Goal: Communication & Community: Answer question/provide support

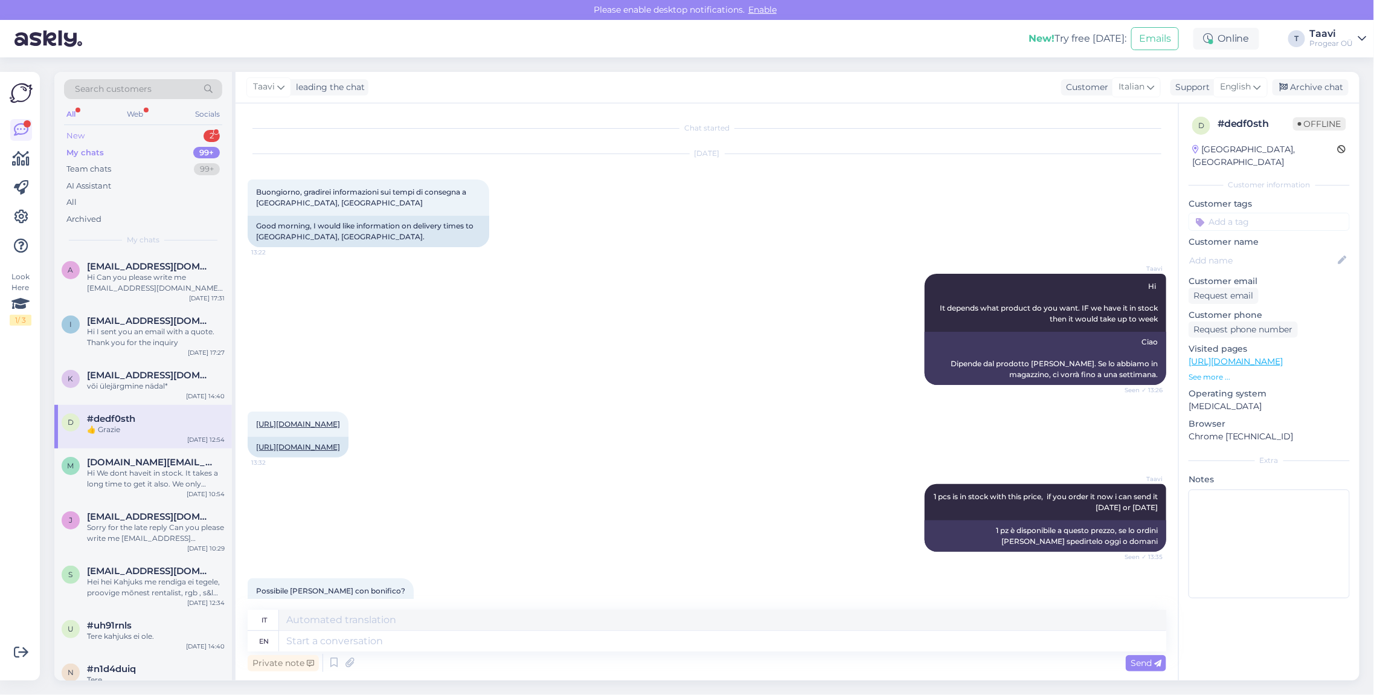
click at [129, 135] on div "New 2" at bounding box center [143, 135] width 158 height 17
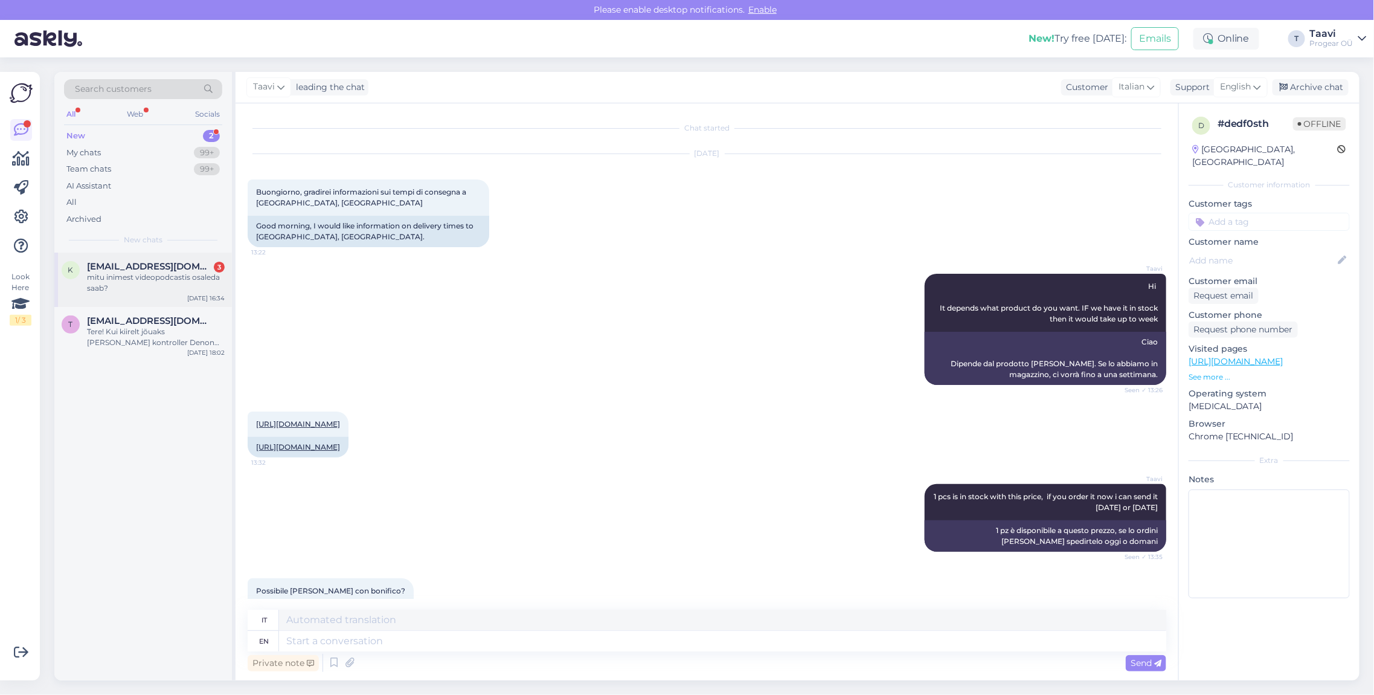
click at [161, 267] on span "[EMAIL_ADDRESS][DOMAIN_NAME]" at bounding box center [150, 266] width 126 height 11
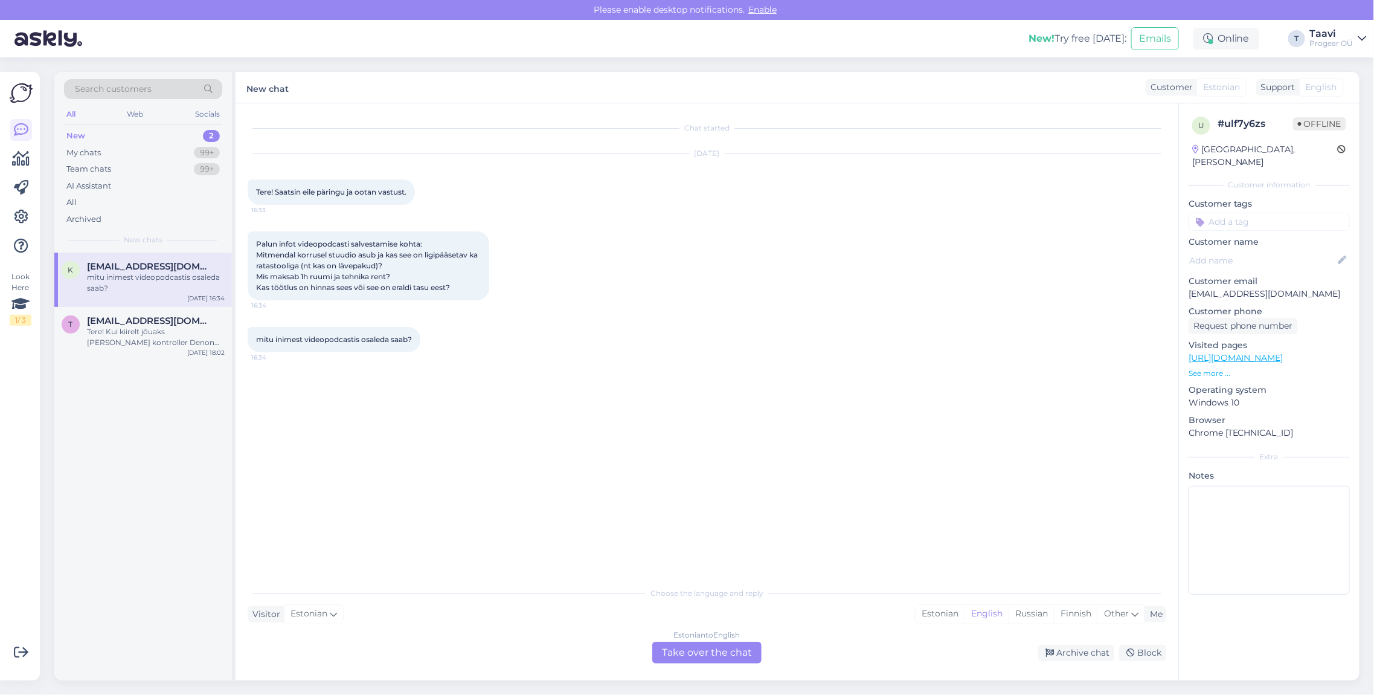
click at [673, 656] on div "Estonian to English Take over the chat" at bounding box center [706, 652] width 109 height 22
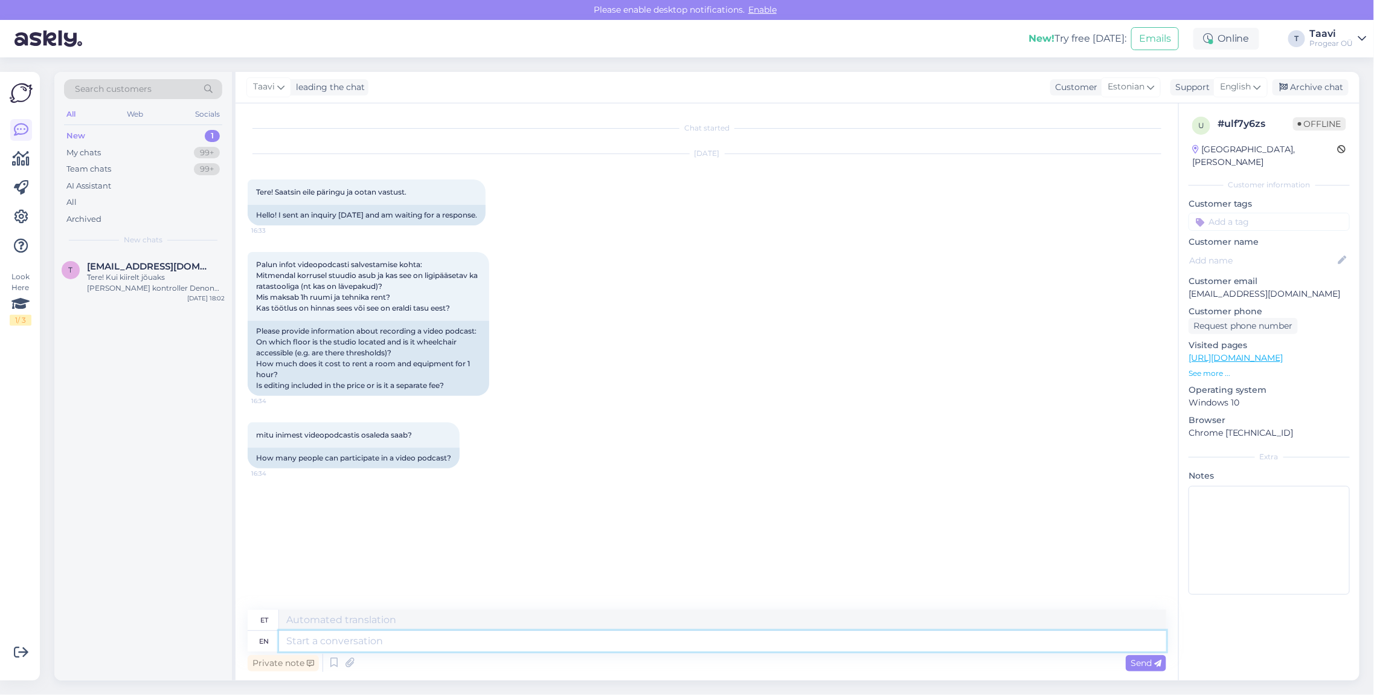
click at [362, 646] on textarea at bounding box center [722, 641] width 887 height 21
type textarea "Tere"
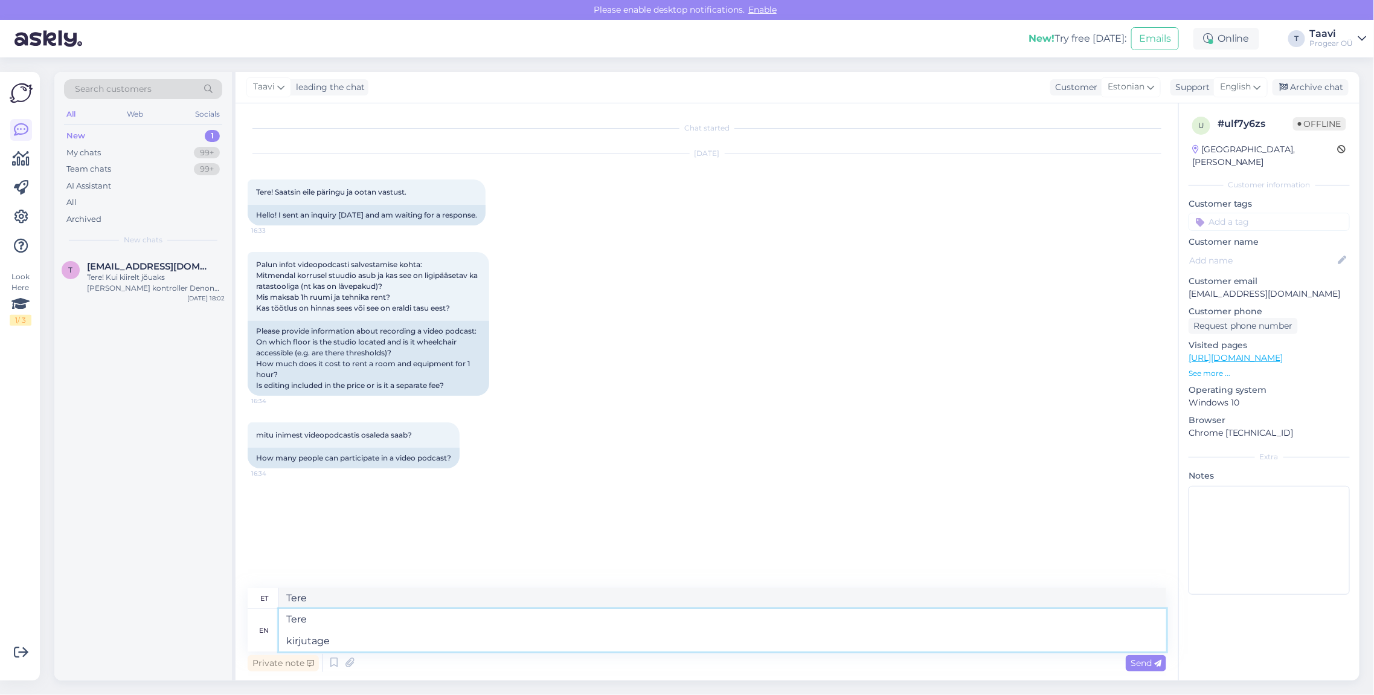
type textarea "Tere kirjutage"
type textarea "Tere kirjutus"
type textarea "Tere kirjutage või h"
type textarea "Tere kirjutage või"
type textarea "Tere kirjutage või helistage"
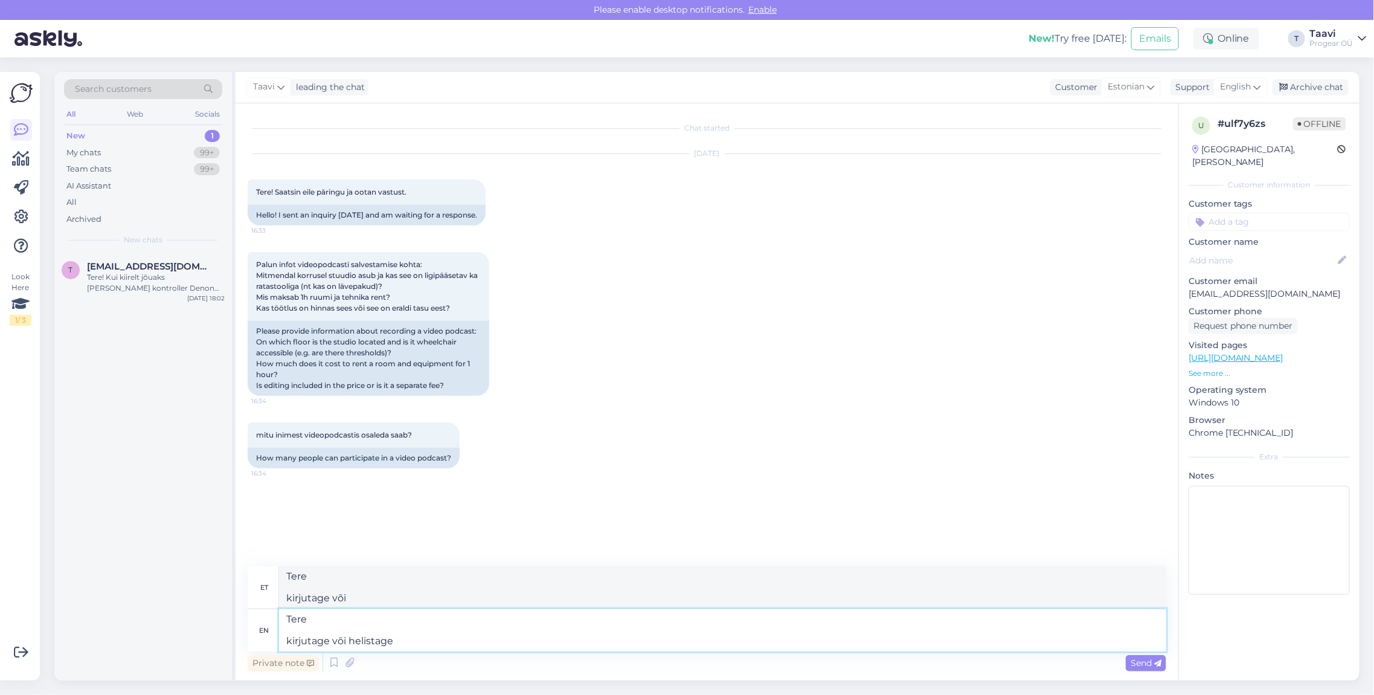
type textarea "Tere kirjutage või helistage"
type textarea "Tere kirjutage või helistage:"
paste textarea "Tanel Tammai Progear Stuudio [PHONE_NUMBER] [EMAIL_ADDRESS][DOMAIN_NAME]"
type textarea "Tere kirjutage või helistage: Tanel Tammai Progear Stuudio [PHONE_NUMBER] [EMAI…"
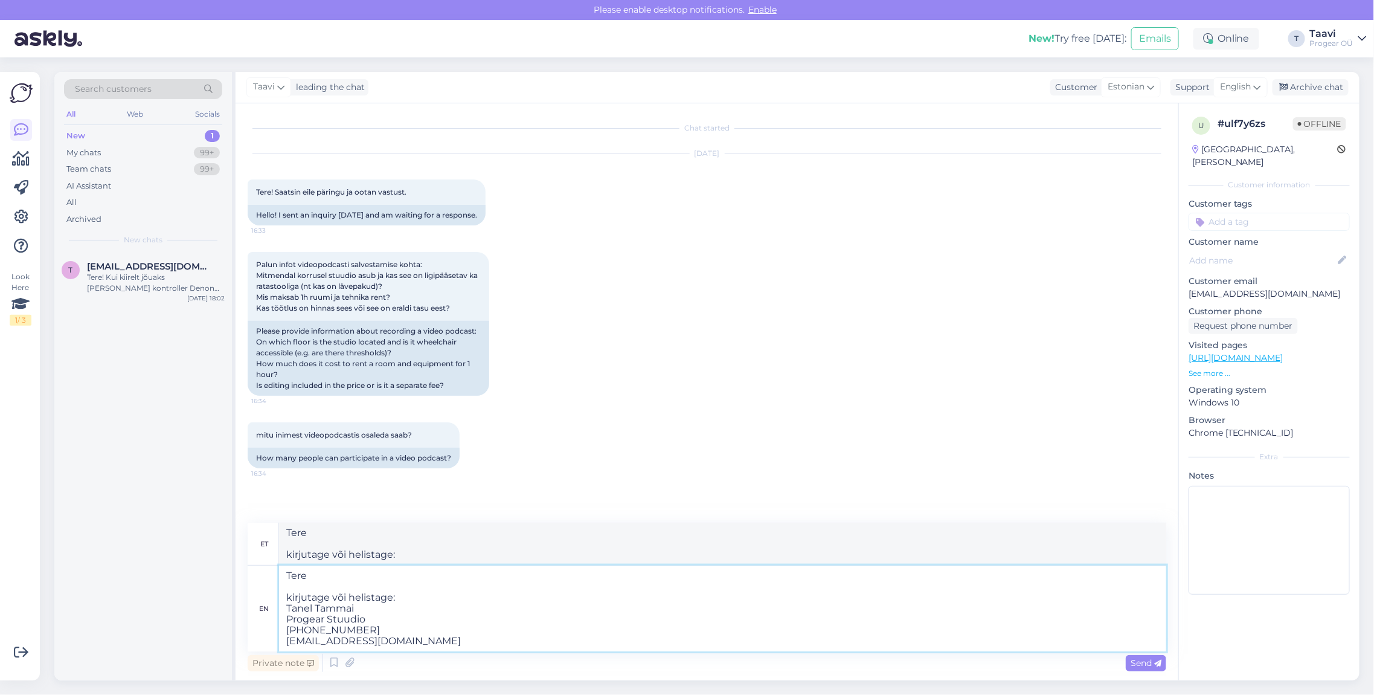
type textarea "Tere kirjutage või helistage: Tanel Tammai Progear Stuudio [PHONE_NUMBER] [EMAI…"
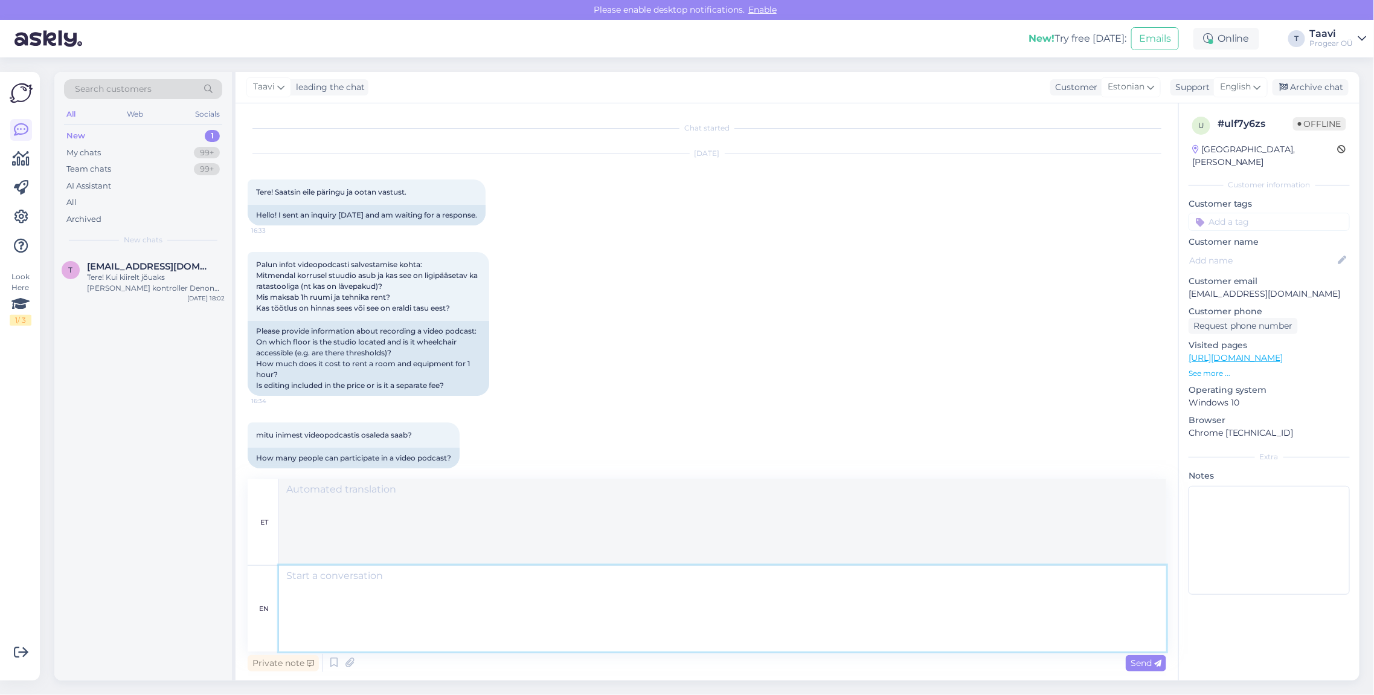
scroll to position [96, 0]
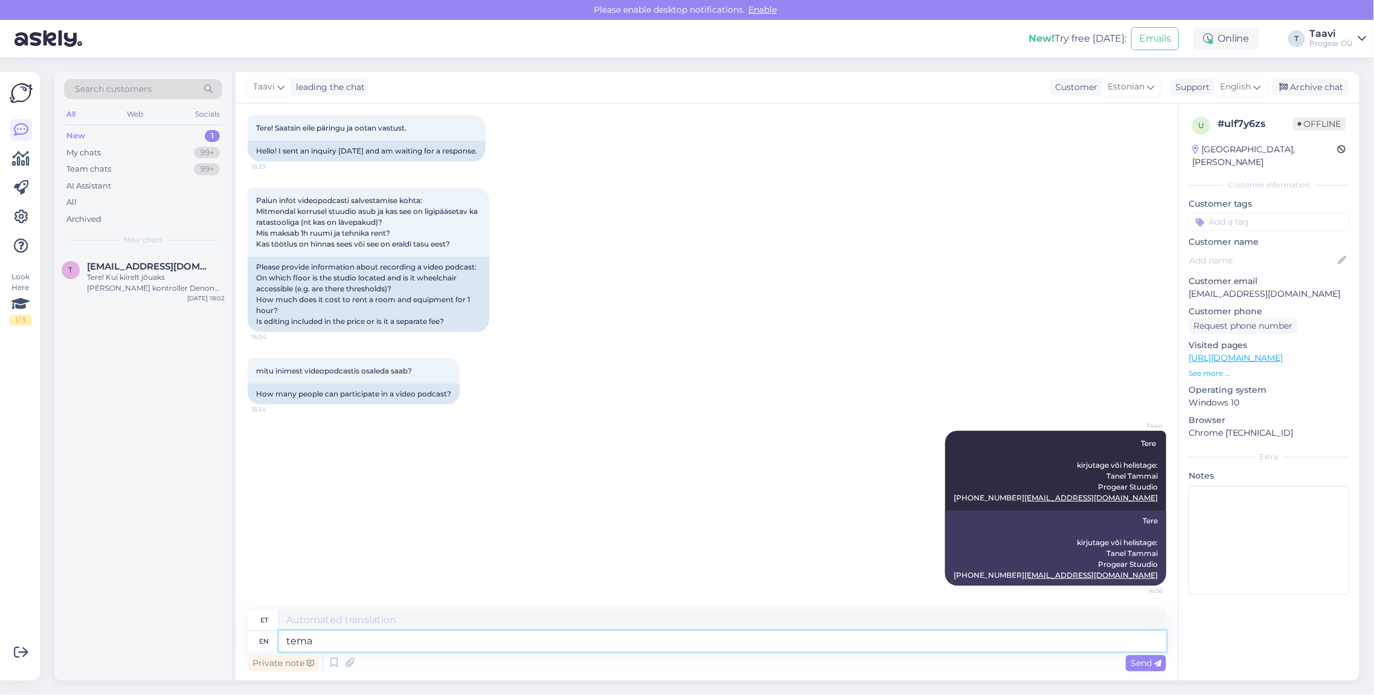
type textarea "tema"
type textarea "teema"
type textarea "t"
type textarea "Ta"
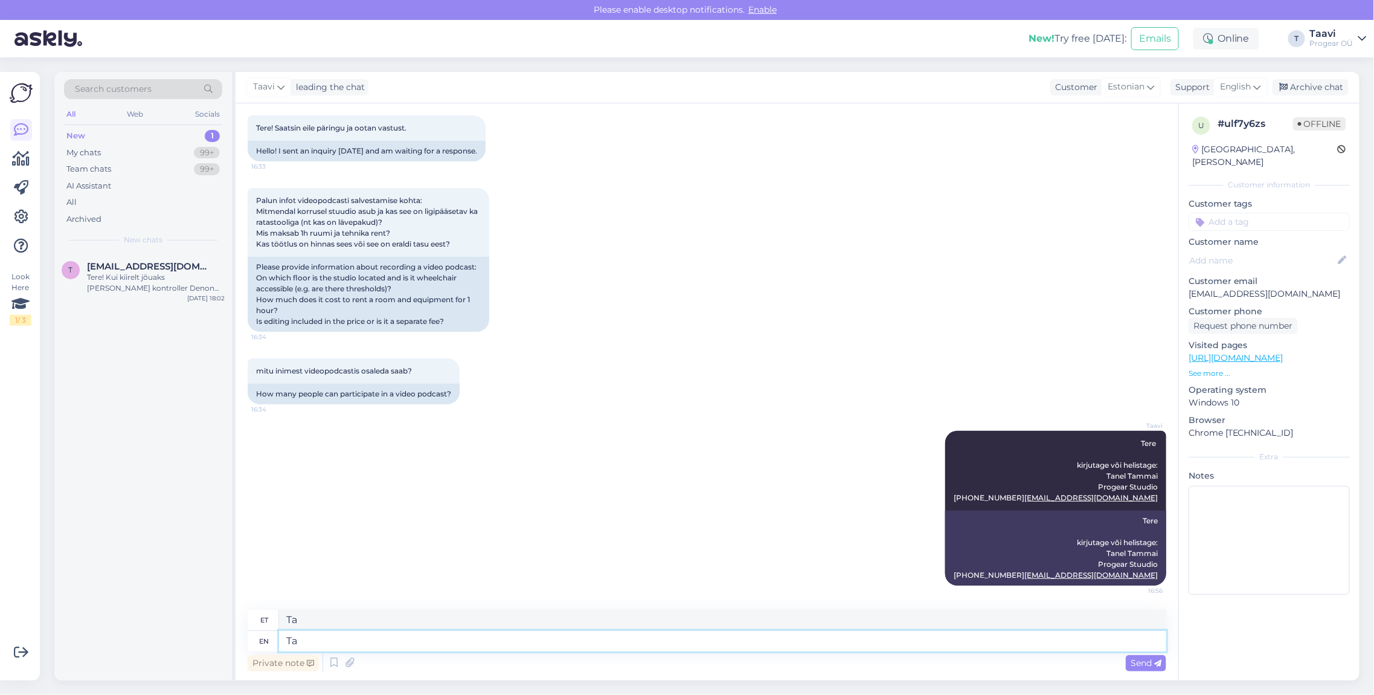
type textarea "T"
type textarea "Tanel te"
type textarea "Tanel"
type textarea "Tanel tegeleb s"
type textarea "Tanel Tegeleb"
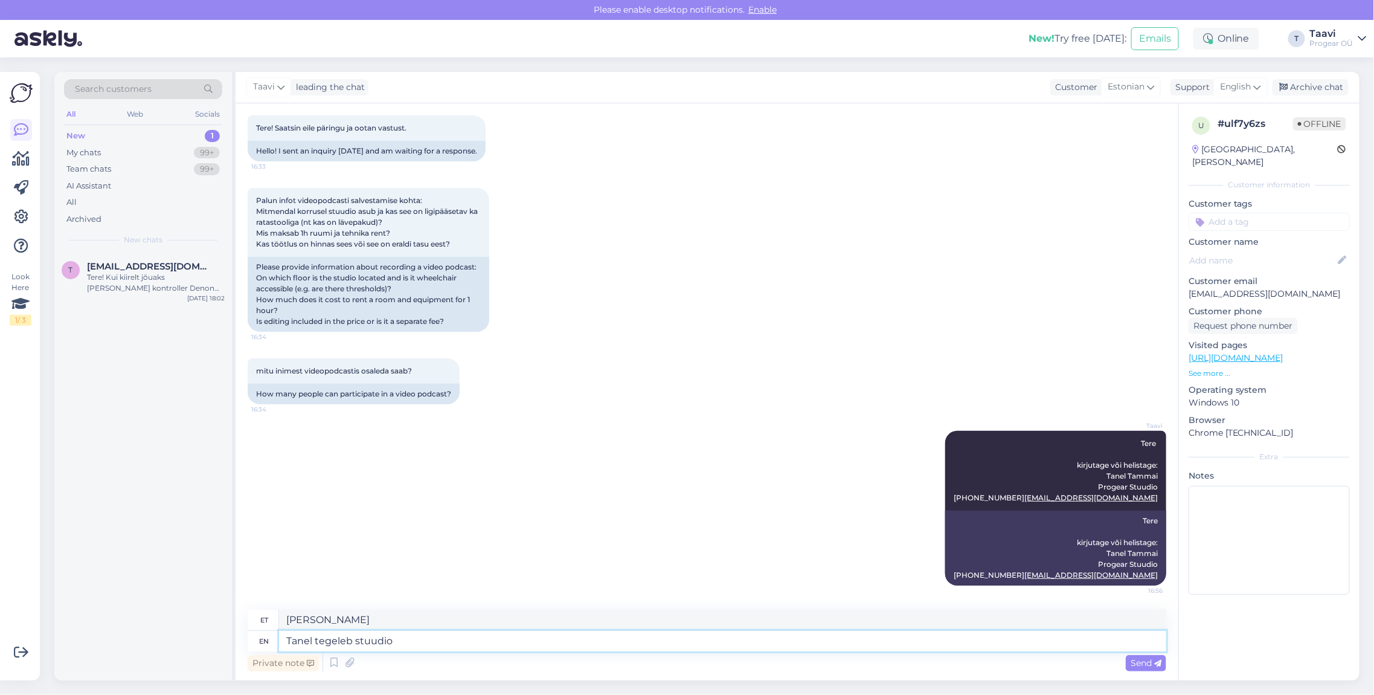
type textarea "Tanel tegeleb stuudiog"
type textarea "Taneli tegeleb stuudio"
type textarea "Tanel tegeleb stuudioga ja"
type textarea "Tanel tegeleb stuudio"
type textarea "Tanel tegeleb stuudioga ja"
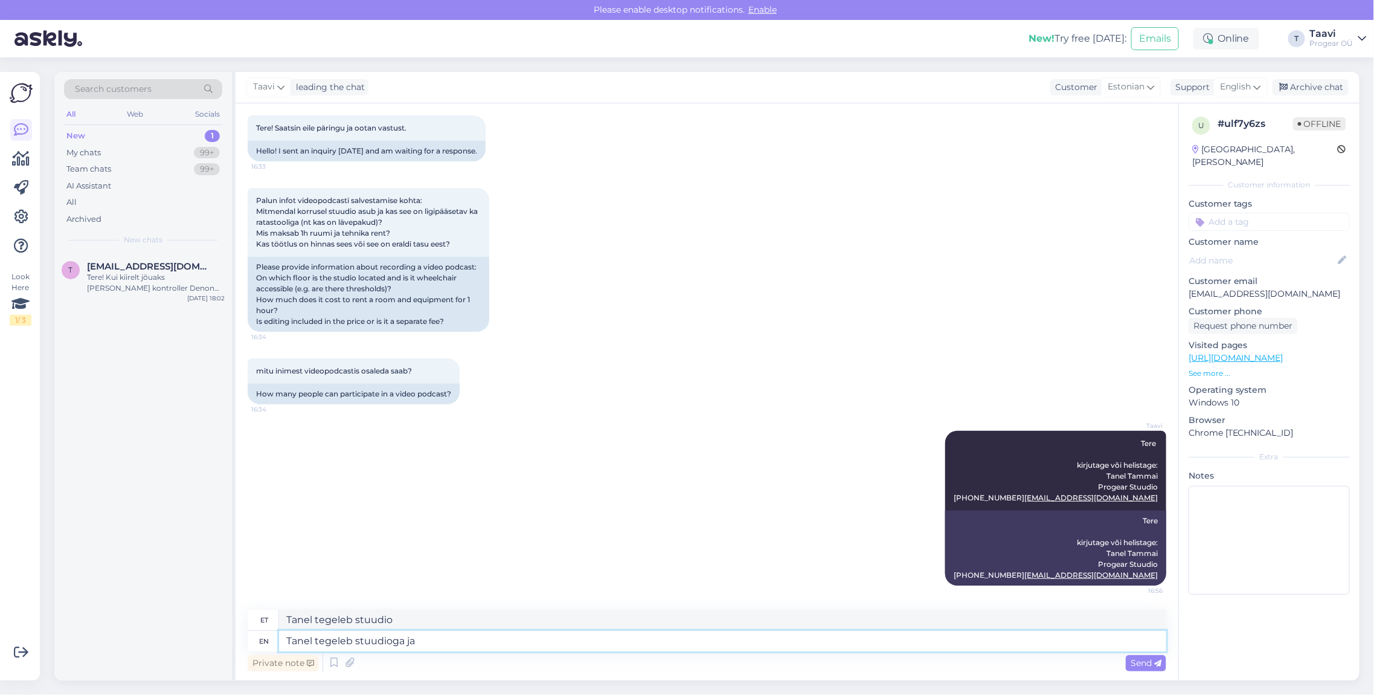
type textarea "Tanel tegeleb stuudio ja"
type textarea "Tanel tegeleb stuudioga ja annab"
type textarea "Tanel tegeleb stuudioga ja annab teile"
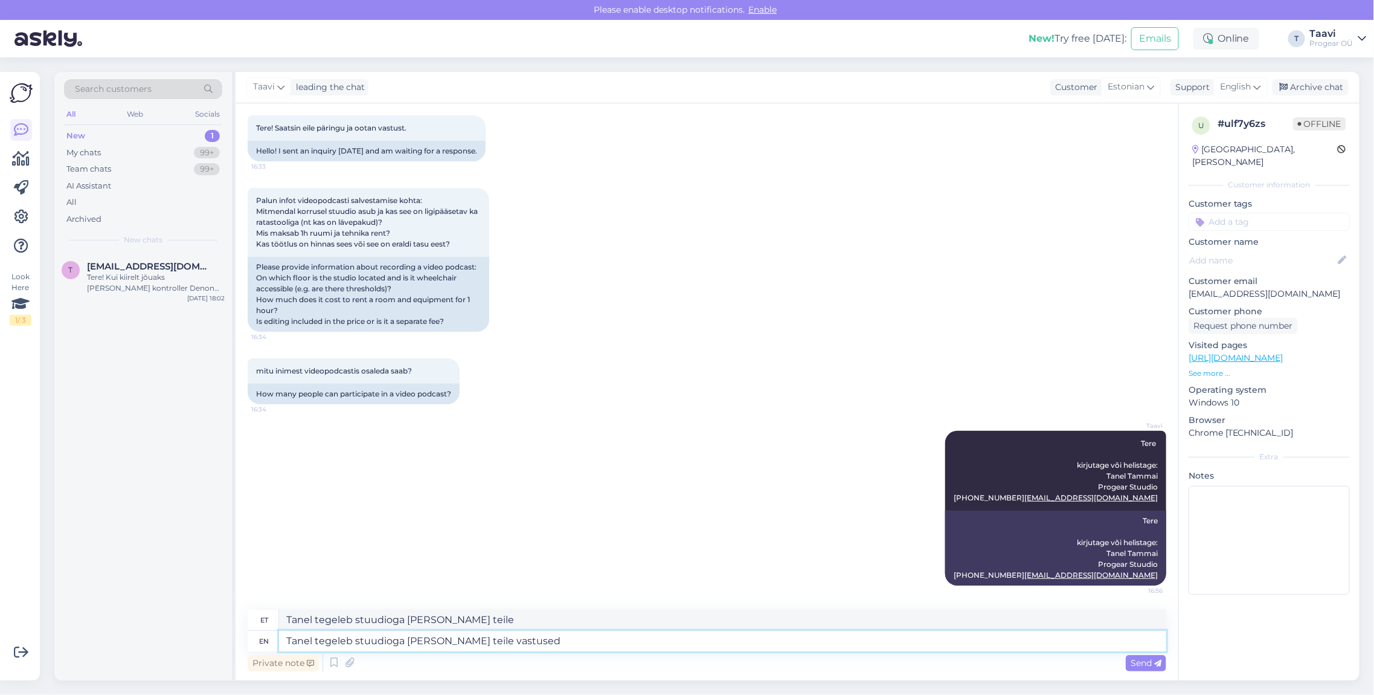
type textarea "Tanel tegeleb stuudioga ja annab teile vastused."
